Goal: Task Accomplishment & Management: Manage account settings

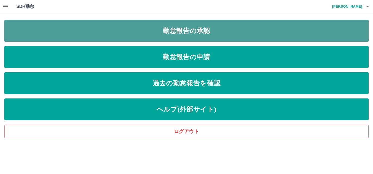
click at [185, 35] on link "勤怠報告の承認" at bounding box center [186, 31] width 364 height 22
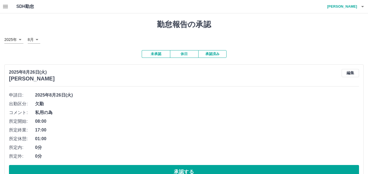
click at [217, 53] on button "承認済み" at bounding box center [212, 54] width 28 height 8
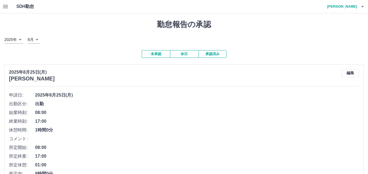
click at [361, 6] on icon "button" at bounding box center [363, 6] width 7 height 7
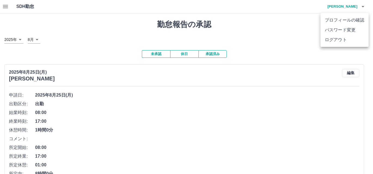
click at [343, 40] on li "ログアウト" at bounding box center [344, 40] width 48 height 10
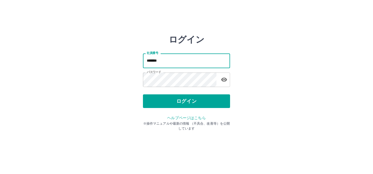
click at [185, 64] on input "*******" at bounding box center [186, 60] width 87 height 14
type input "*"
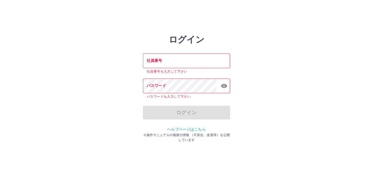
click at [347, 11] on html "ログイン 社員番号 社員番号 社員番号を入力して下さい パスワード パスワード パスワードを入力して下さい ログイン ヘルプページはこちら ※操作マニュアルや…" at bounding box center [186, 60] width 373 height 121
